Goal: Task Accomplishment & Management: Manage account settings

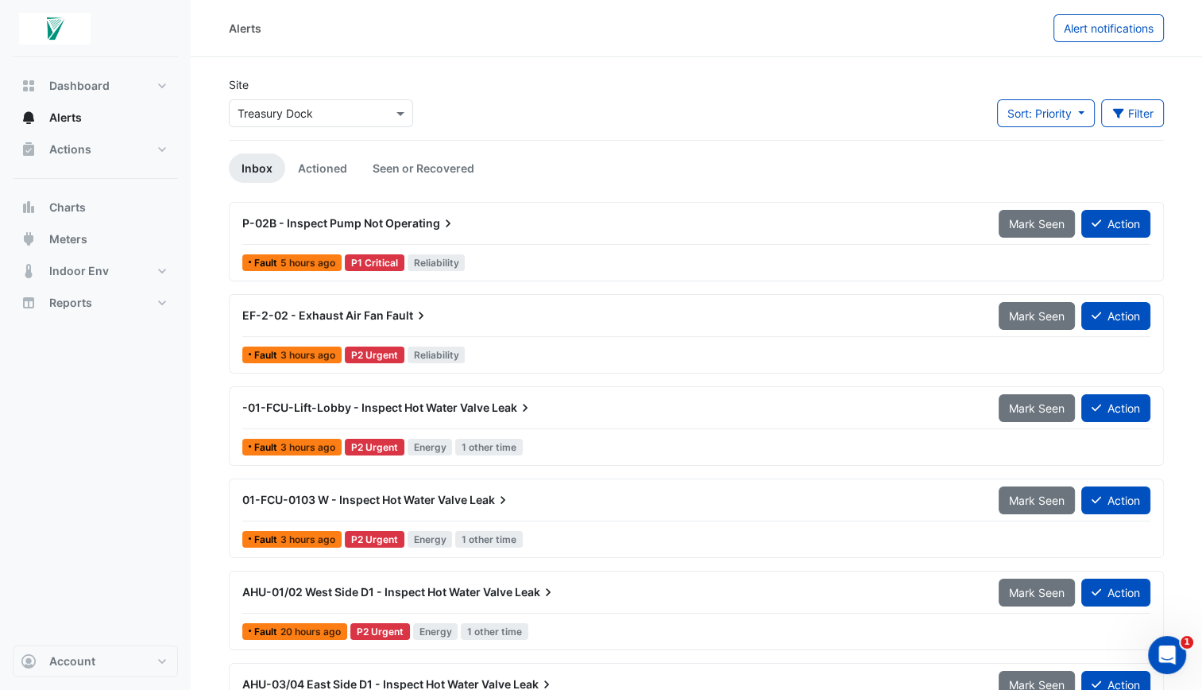
click at [345, 223] on span "P-02B - Inspect Pump Not" at bounding box center [312, 223] width 141 height 14
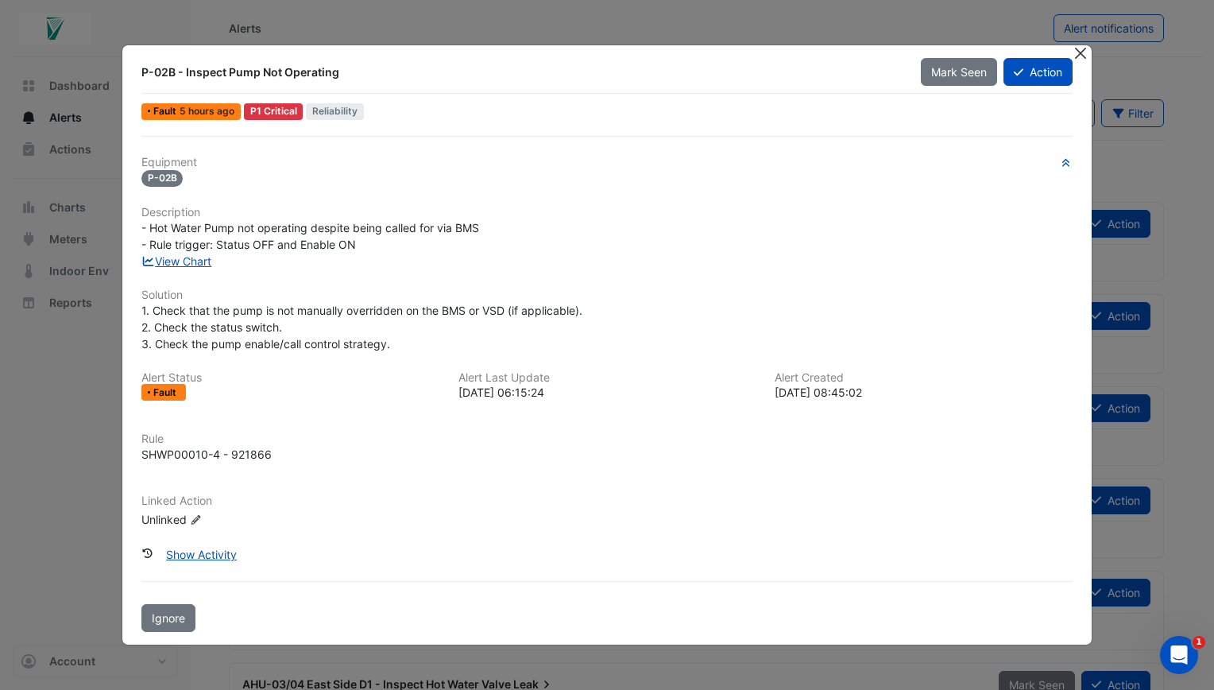
click at [1086, 56] on button "Close" at bounding box center [1080, 53] width 17 height 17
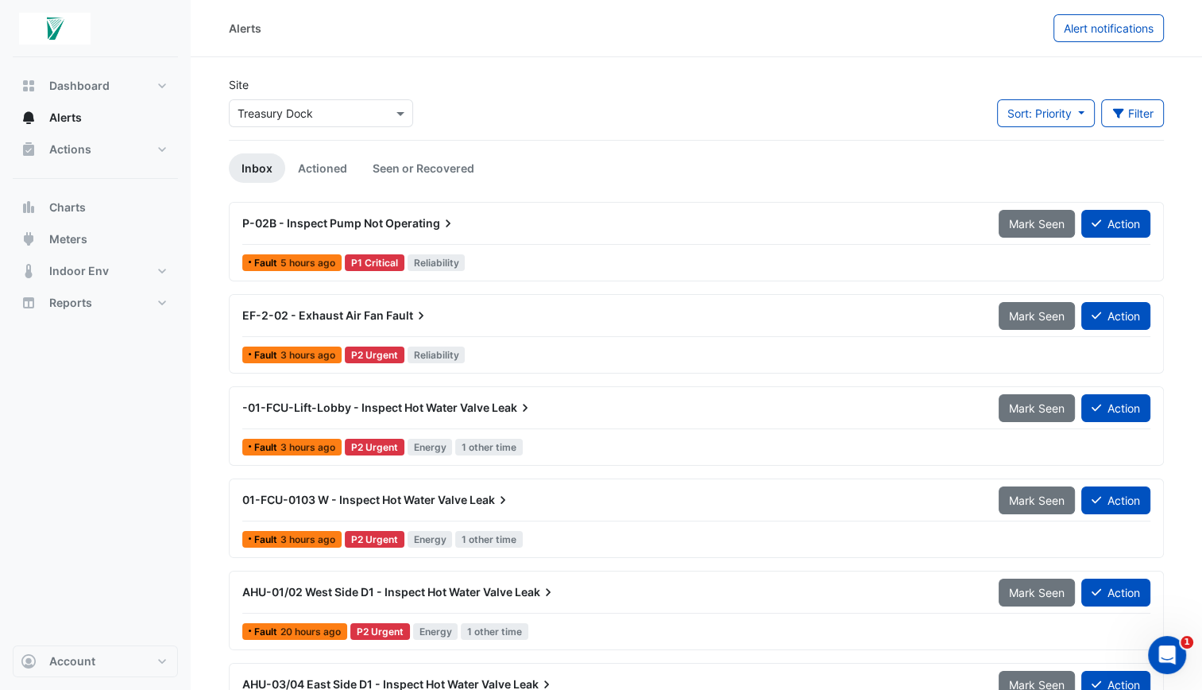
scroll to position [62, 0]
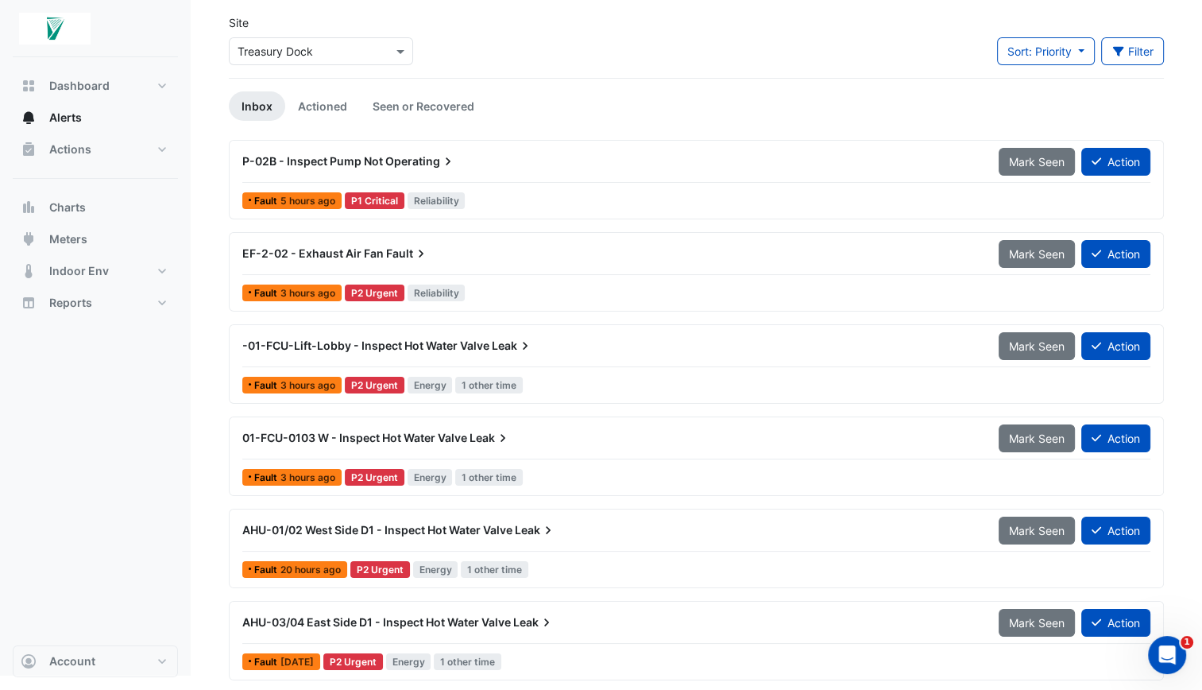
click at [330, 617] on span "AHU-03/04 East Side D1 - Inspect Hot Water Valve" at bounding box center [376, 622] width 269 height 14
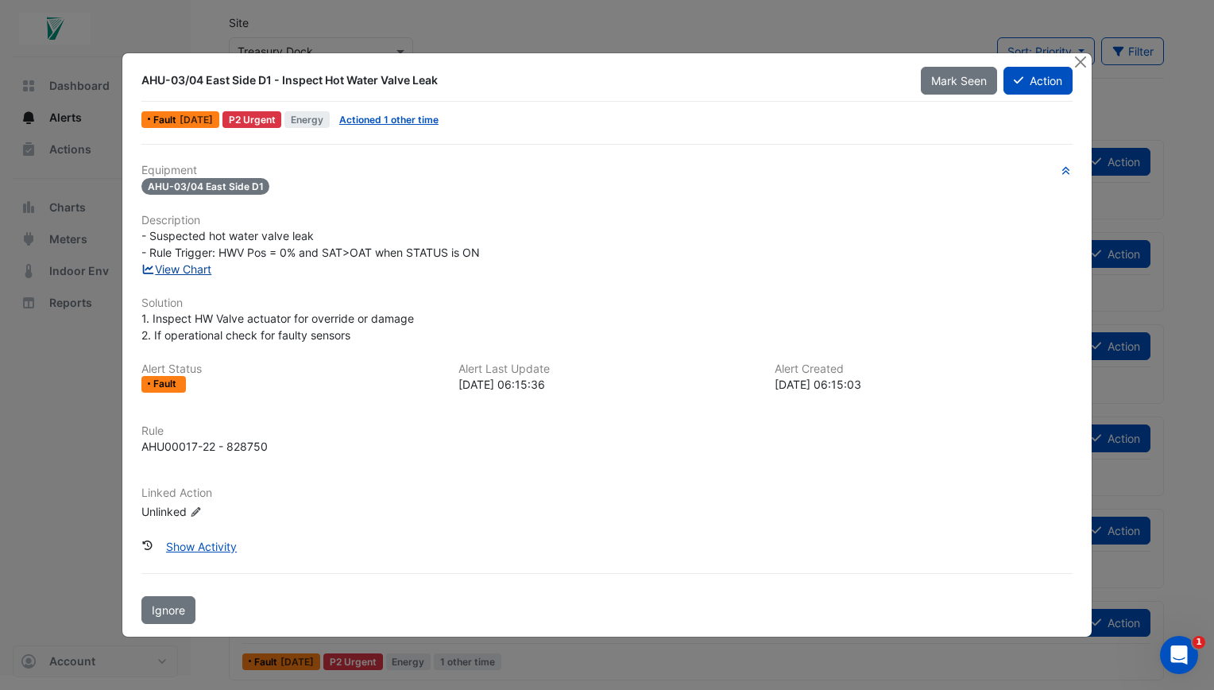
click at [197, 267] on link "View Chart" at bounding box center [176, 269] width 71 height 14
click at [1081, 58] on button "Close" at bounding box center [1080, 61] width 17 height 17
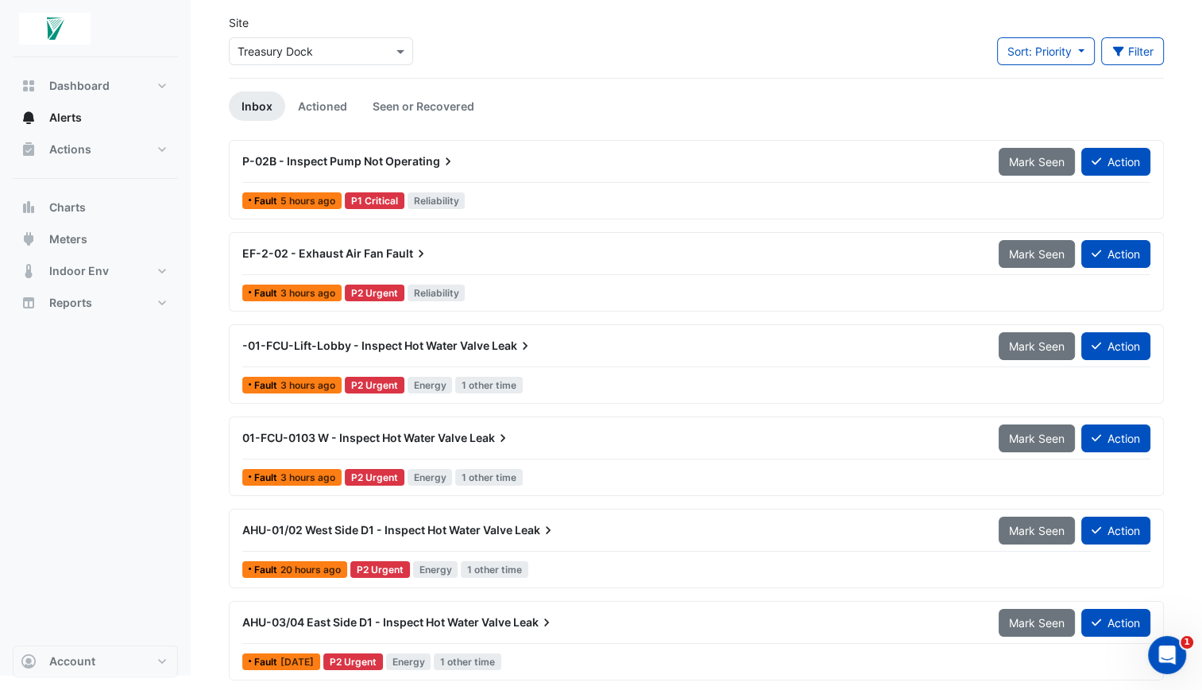
click at [315, 253] on span "EF-2-02 - Exhaust Air Fan" at bounding box center [312, 253] width 141 height 14
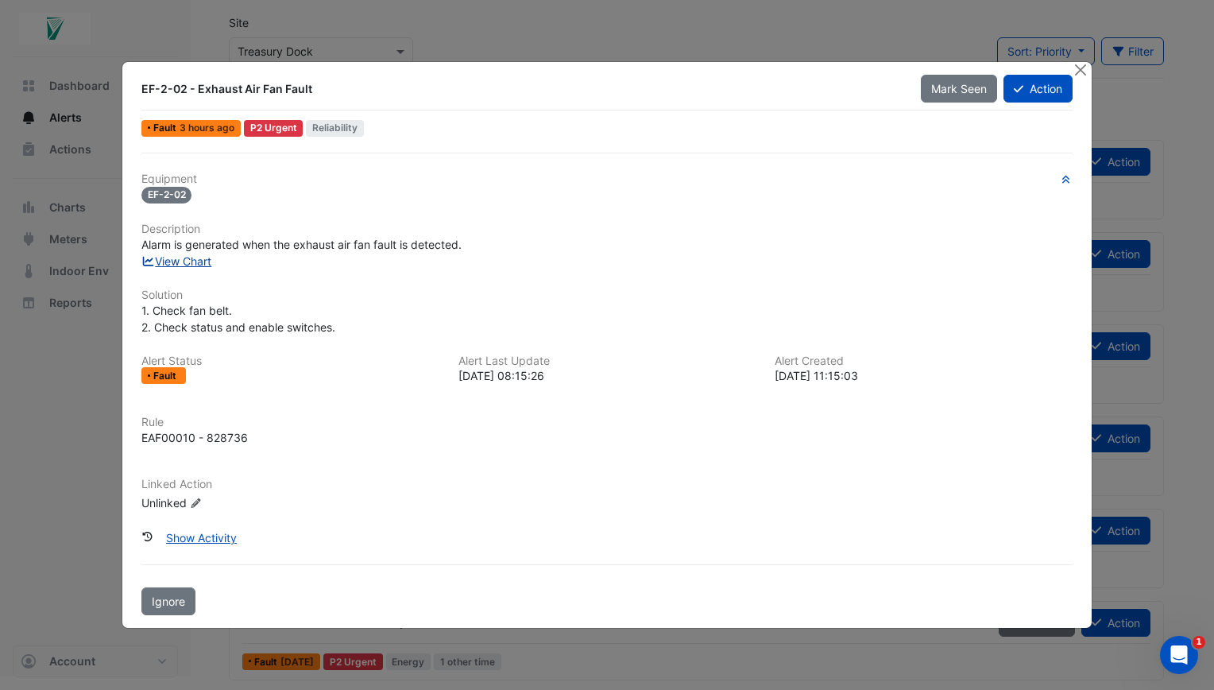
click at [196, 264] on link "View Chart" at bounding box center [176, 261] width 71 height 14
click at [1080, 71] on button "Close" at bounding box center [1080, 70] width 17 height 17
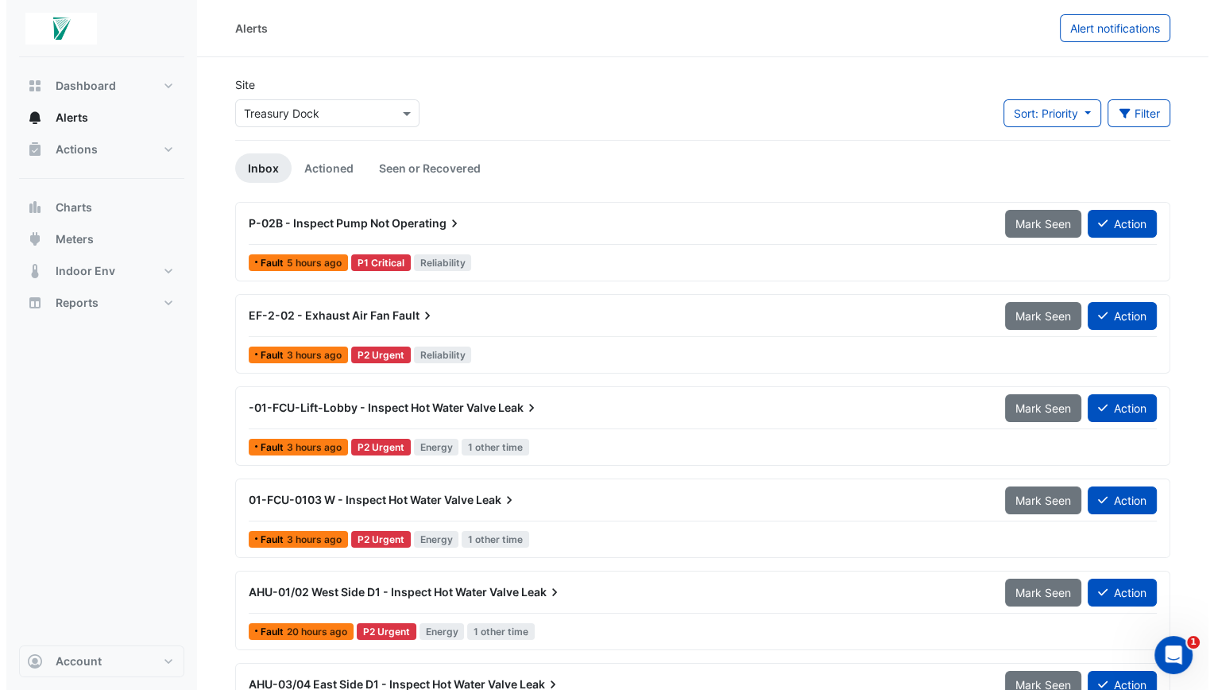
scroll to position [62, 0]
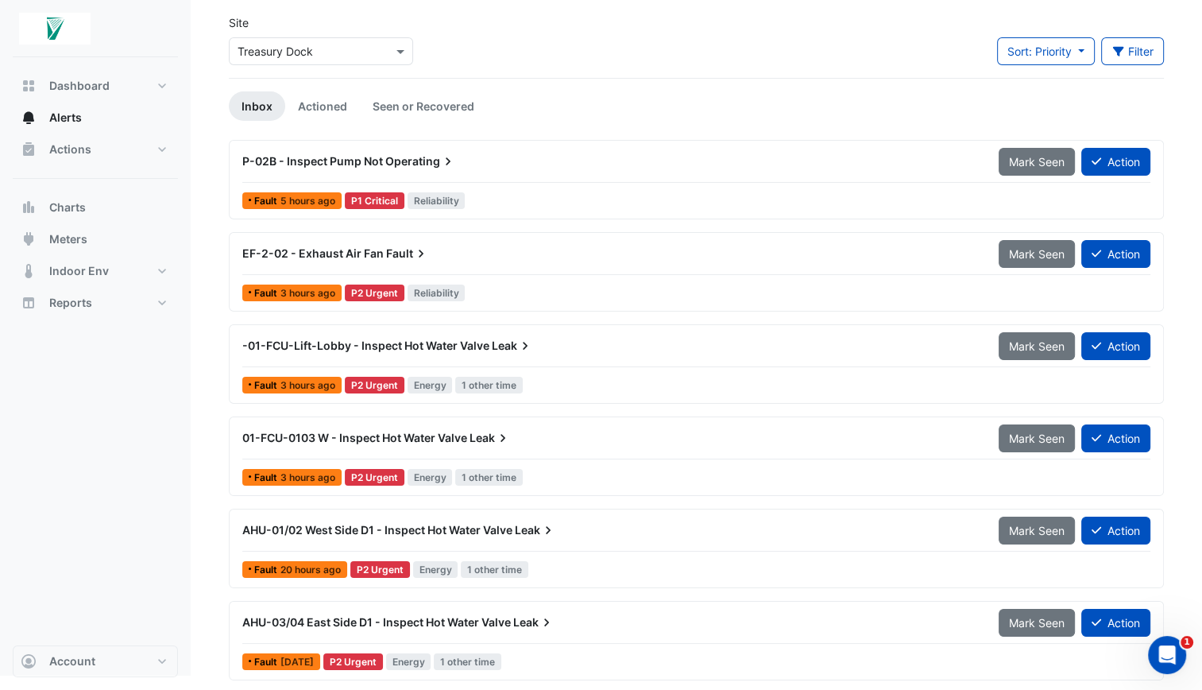
click at [329, 433] on span "01-FCU-0103 W - Inspect Hot Water Valve" at bounding box center [354, 438] width 225 height 14
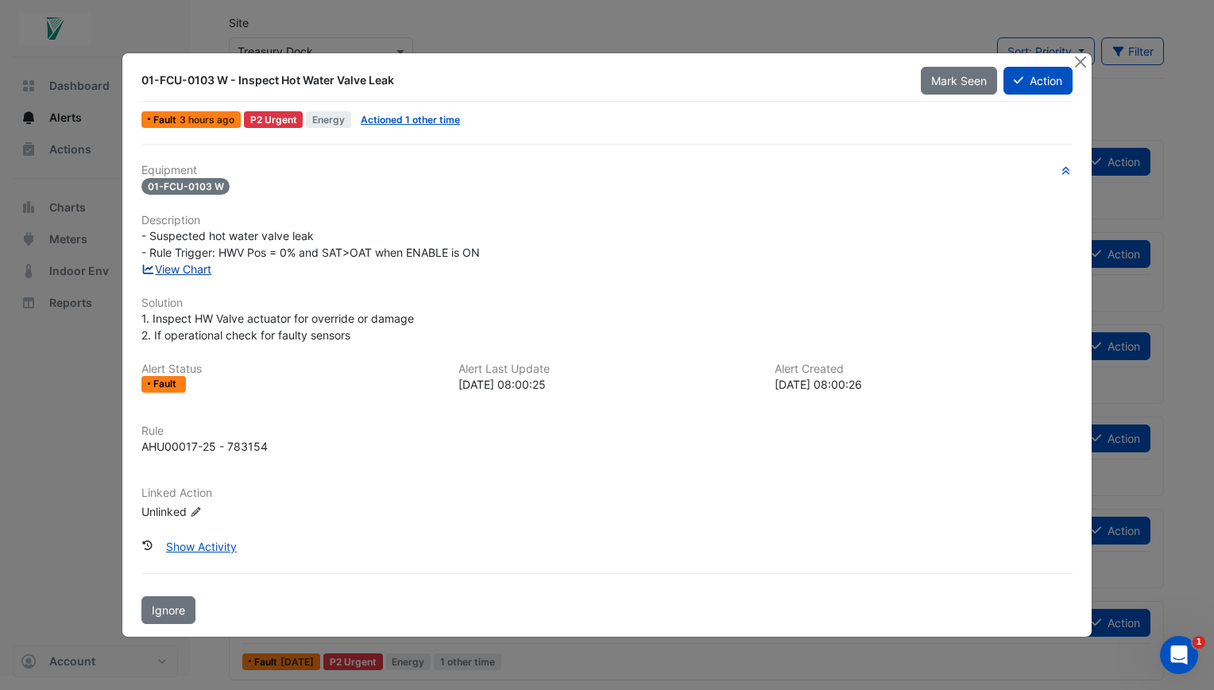
click at [176, 272] on link "View Chart" at bounding box center [176, 269] width 71 height 14
click at [1077, 62] on button "Close" at bounding box center [1080, 61] width 17 height 17
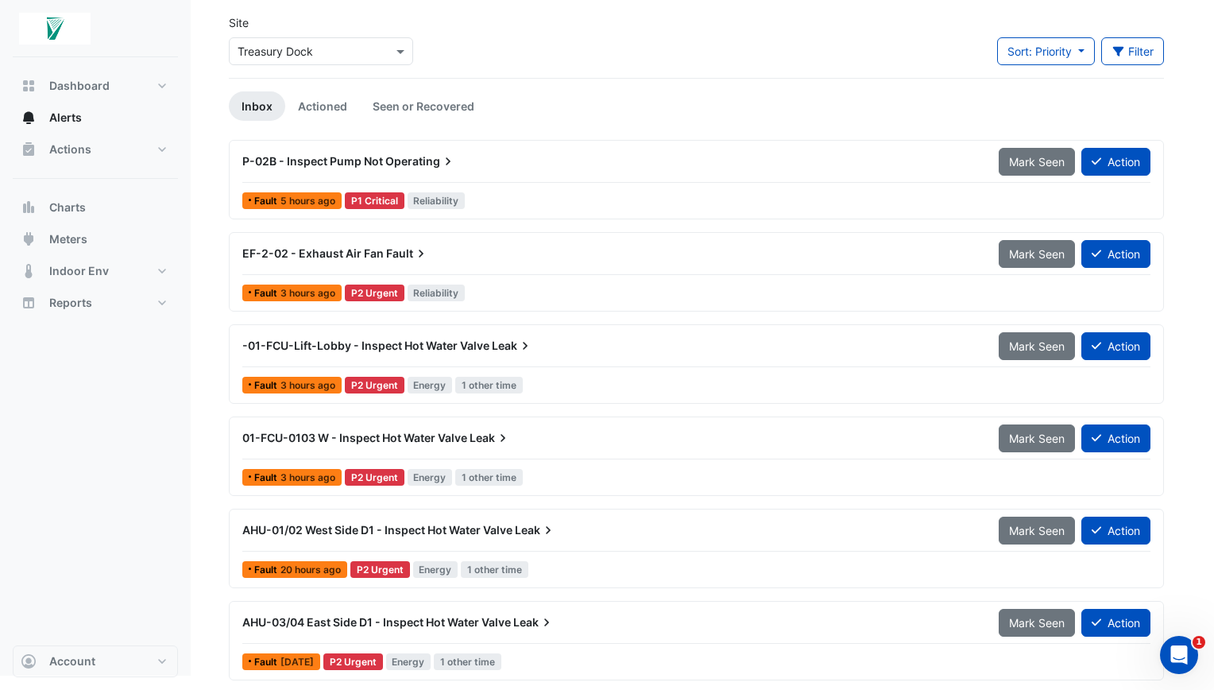
click at [1077, 62] on app-alert-ticket-details-modal "01-FCU-0103 W - Inspect Hot Water Valve Leak Mark Seen Action Fault 3 hours ago…" at bounding box center [606, 305] width 969 height 583
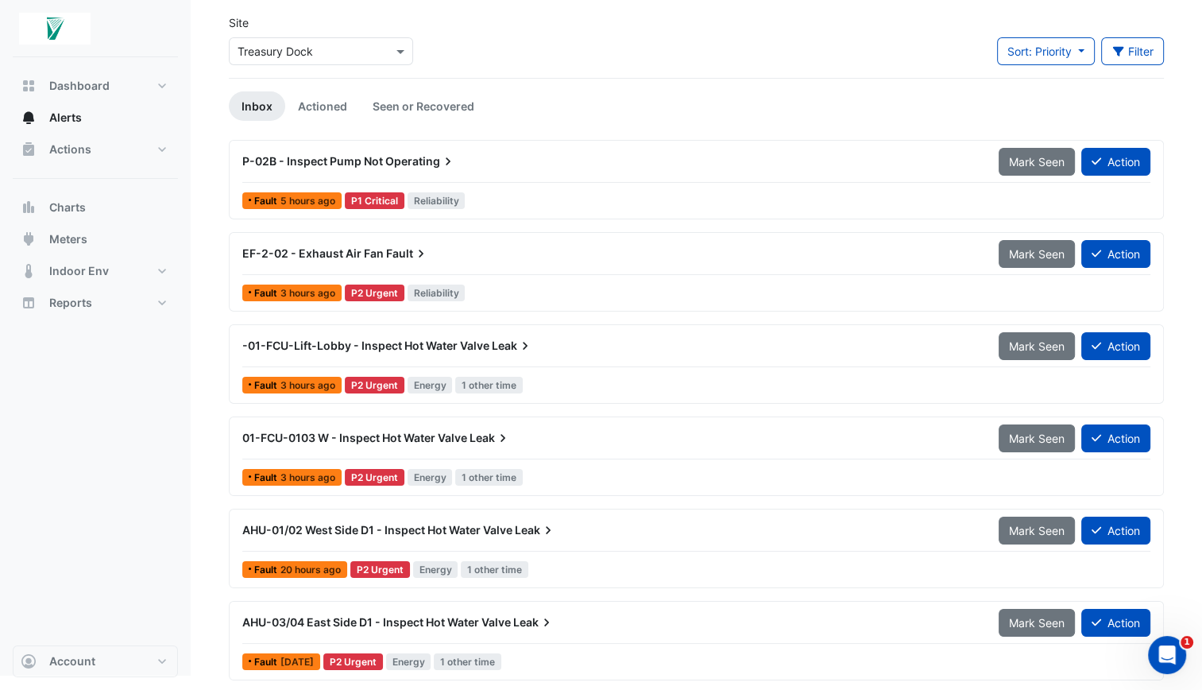
click at [340, 254] on span "EF-2-02 - Exhaust Air Fan" at bounding box center [312, 253] width 141 height 14
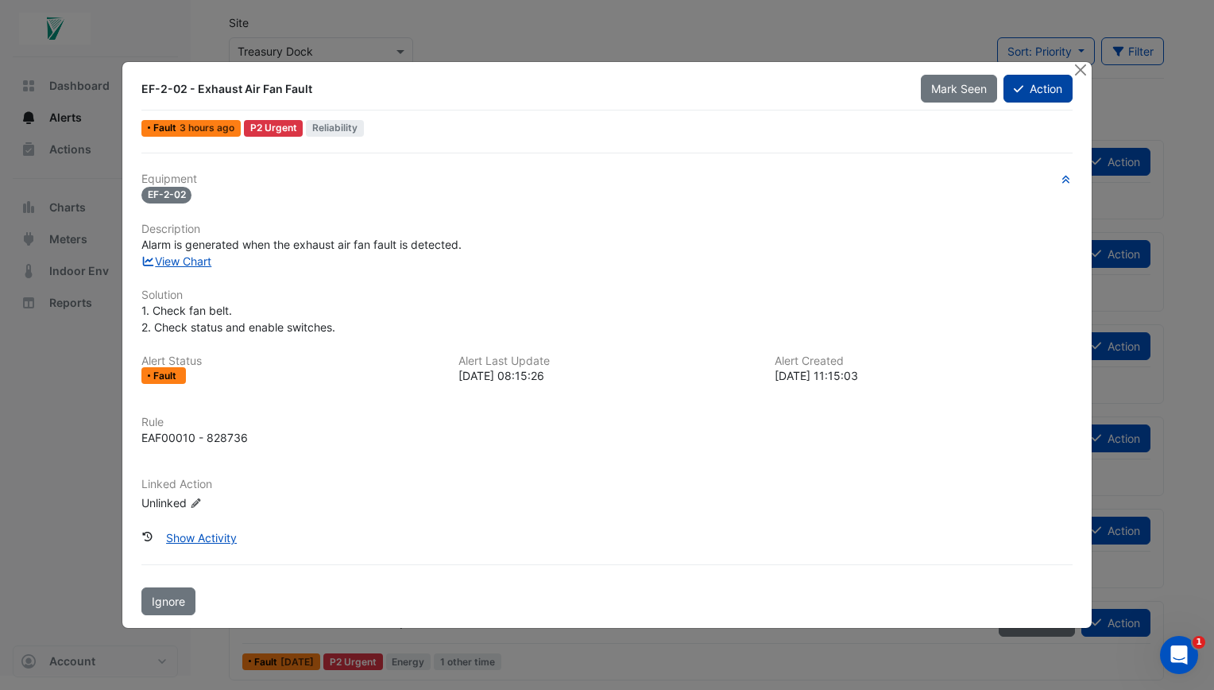
click at [1040, 86] on button "Action" at bounding box center [1037, 89] width 69 height 28
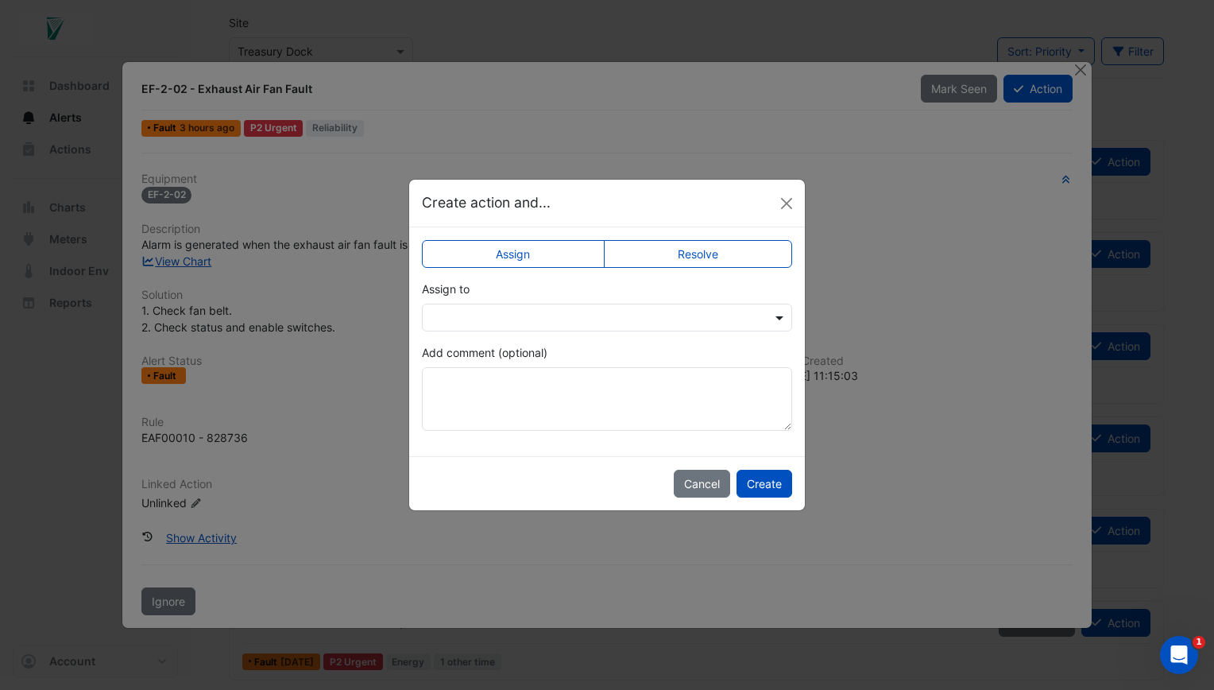
click at [780, 316] on span at bounding box center [781, 317] width 20 height 17
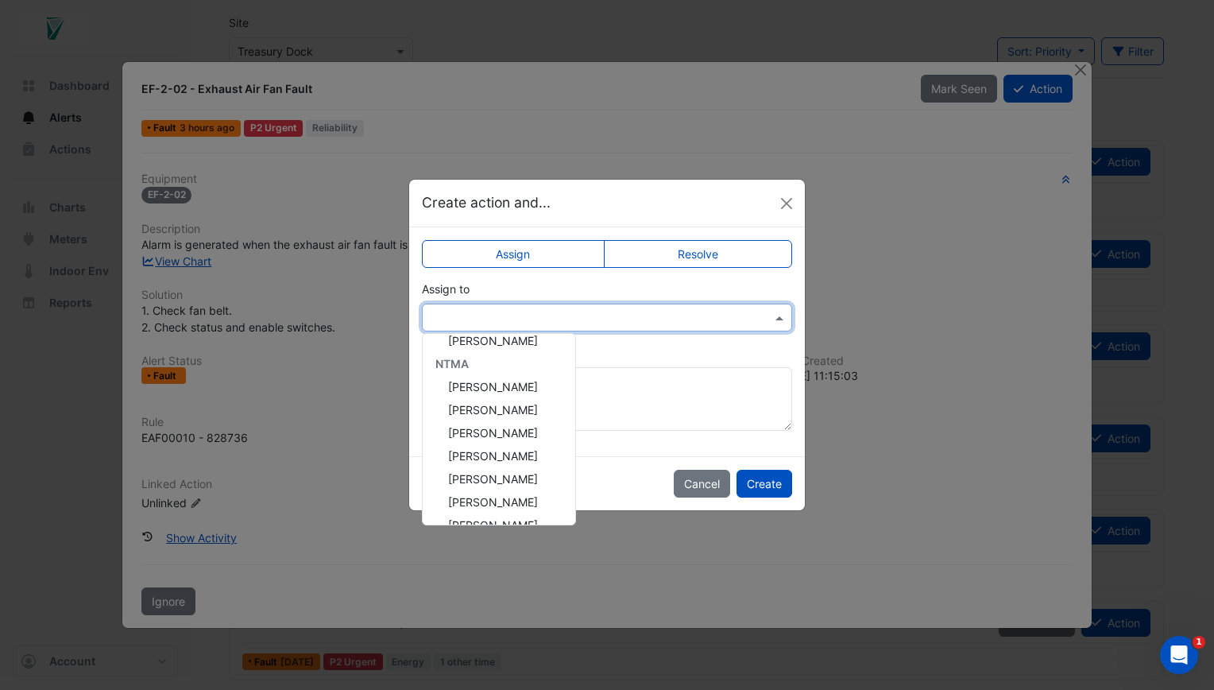
scroll to position [260, 0]
click at [481, 504] on span "Robbie Downer" at bounding box center [493, 507] width 90 height 14
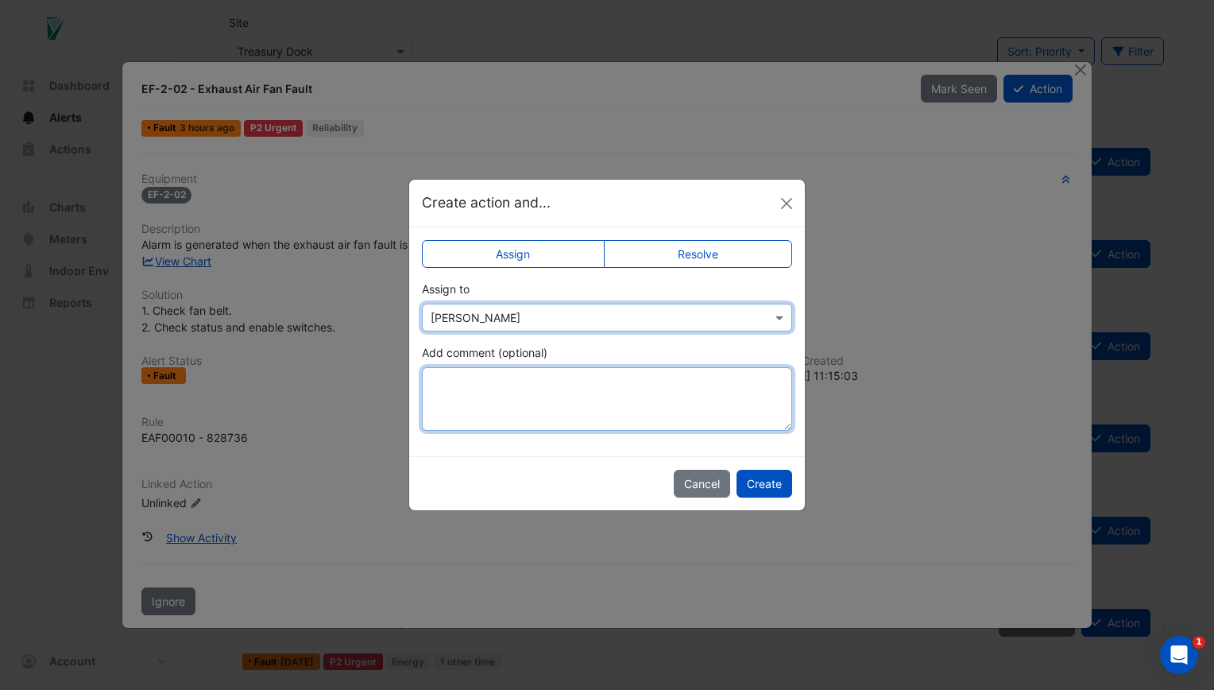
click at [463, 373] on textarea "Add comment (optional)" at bounding box center [607, 399] width 370 height 64
click at [432, 381] on textarea "**********" at bounding box center [607, 399] width 370 height 64
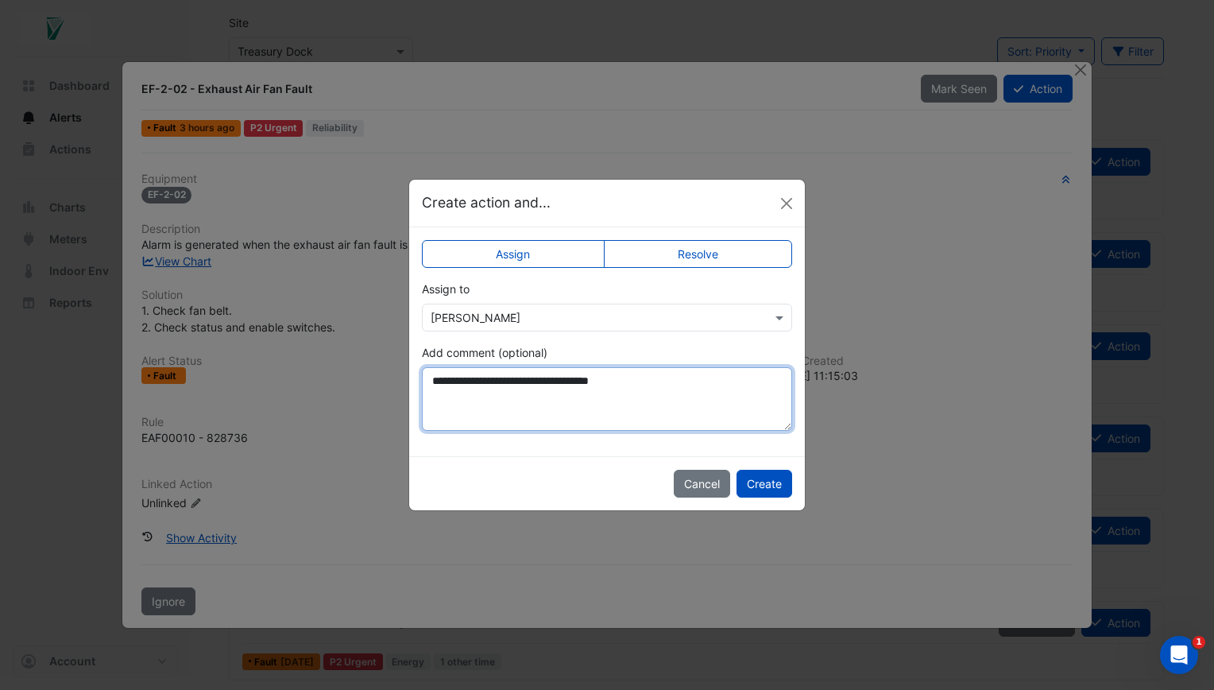
click at [559, 380] on textarea "**********" at bounding box center [607, 399] width 370 height 64
click at [610, 378] on textarea "**********" at bounding box center [607, 399] width 370 height 64
type textarea "**********"
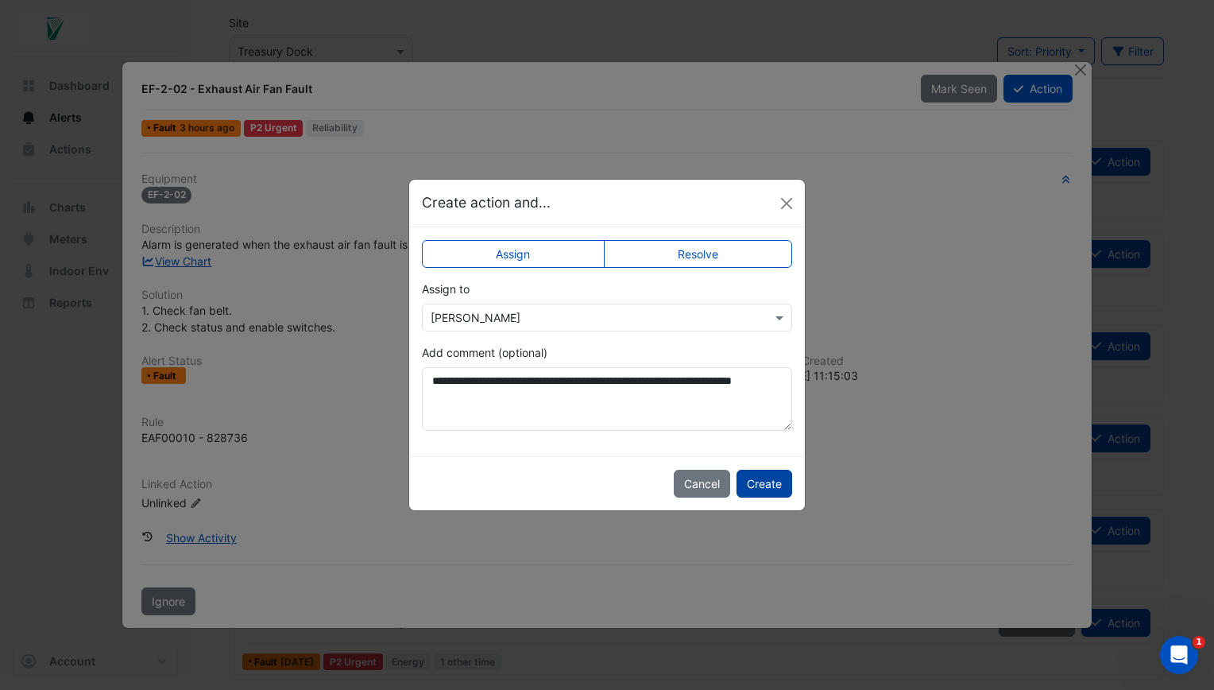
click at [755, 481] on button "Create" at bounding box center [765, 484] width 56 height 28
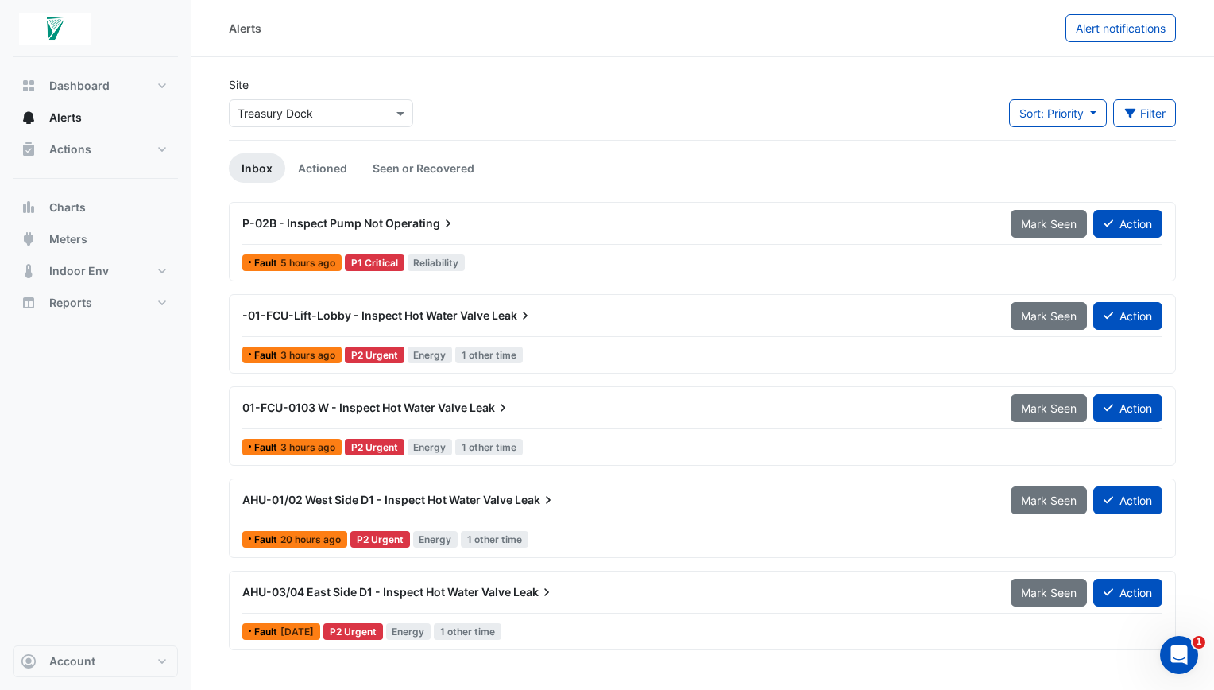
click at [351, 327] on div "-01-FCU-Lift-Lobby - Inspect Hot Water Valve Leak" at bounding box center [617, 315] width 768 height 29
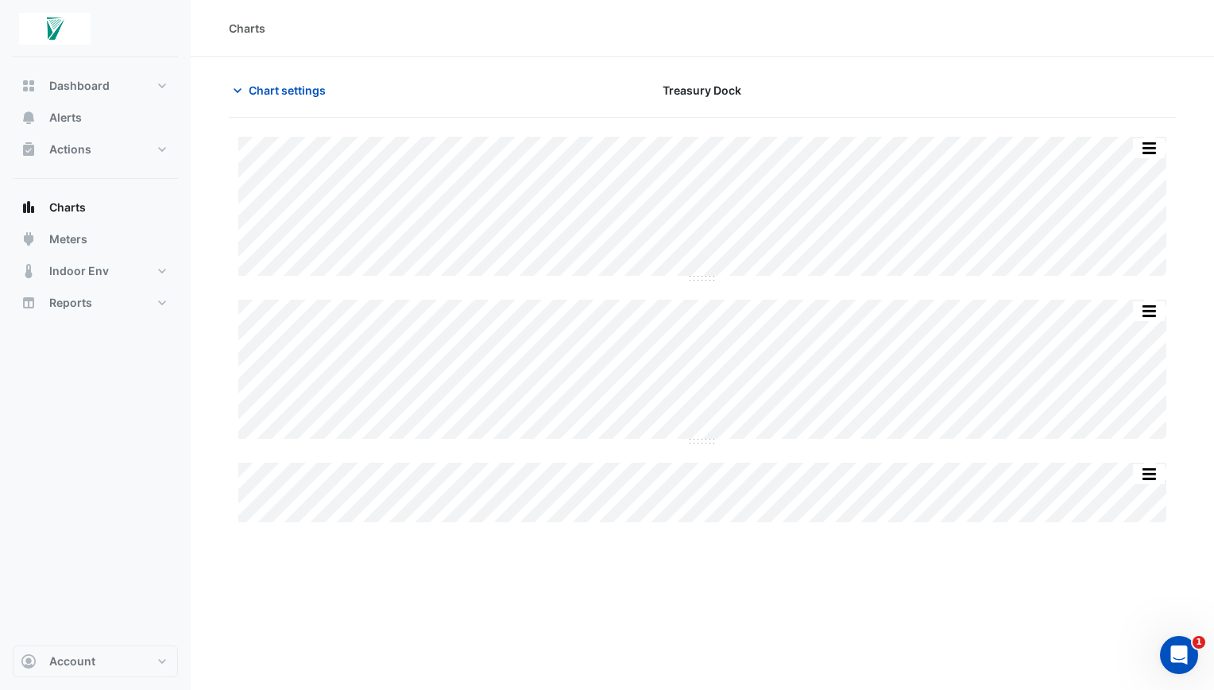
click at [291, 397] on div "Charts Chart settings [GEOGRAPHIC_DATA] Split by Equip Split All Split None Pri…" at bounding box center [607, 345] width 1214 height 690
click at [499, 620] on div "Charts Chart settings [GEOGRAPHIC_DATA] Split by Equip Split All Split None Pri…" at bounding box center [702, 345] width 1023 height 690
